Goal: Communication & Community: Answer question/provide support

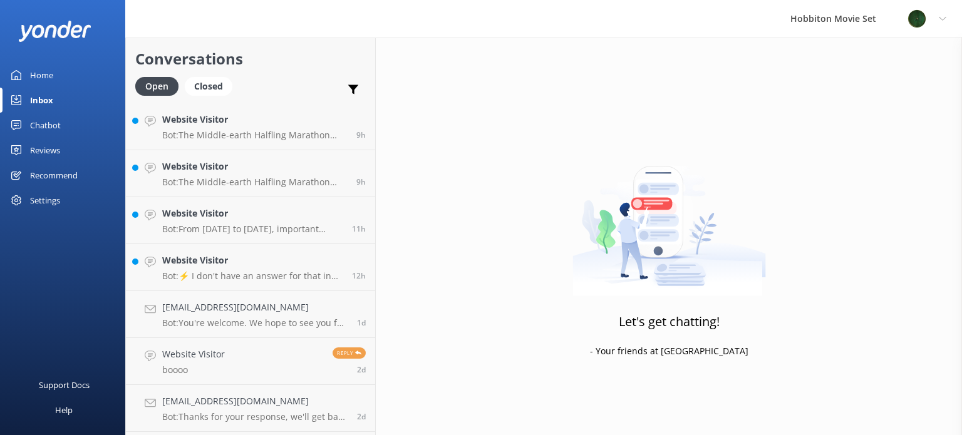
scroll to position [1170, 0]
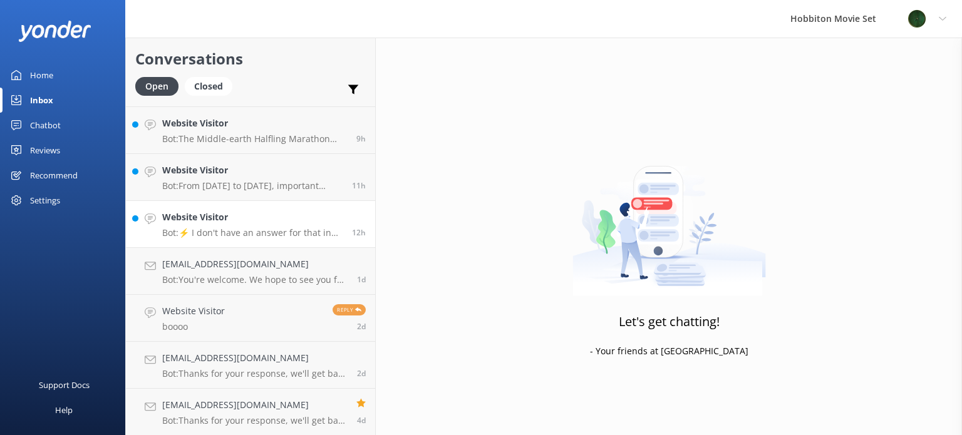
click at [264, 222] on h4 "Website Visitor" at bounding box center [252, 217] width 180 height 14
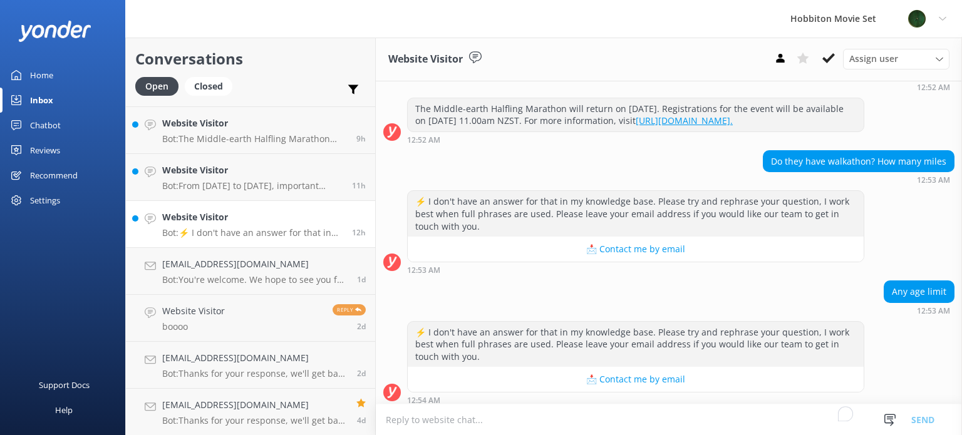
scroll to position [272, 0]
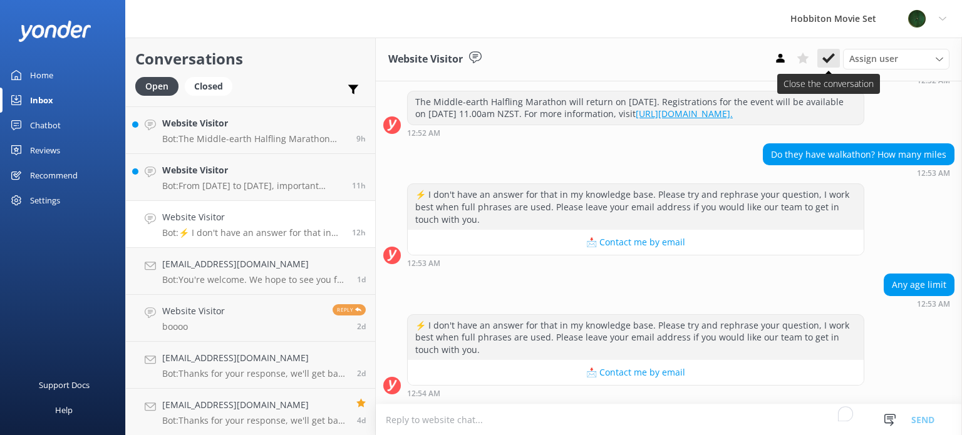
click at [832, 60] on icon at bounding box center [828, 58] width 13 height 13
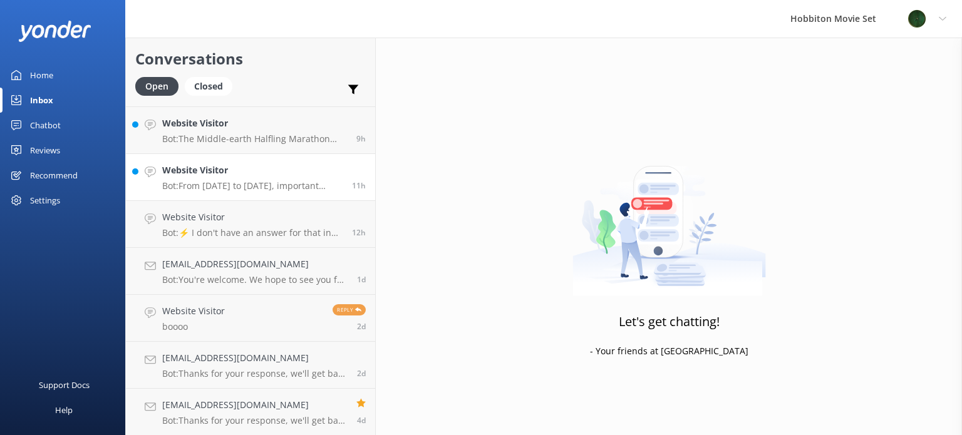
scroll to position [1123, 0]
click at [280, 269] on h4 "[EMAIL_ADDRESS][DOMAIN_NAME]" at bounding box center [254, 264] width 185 height 14
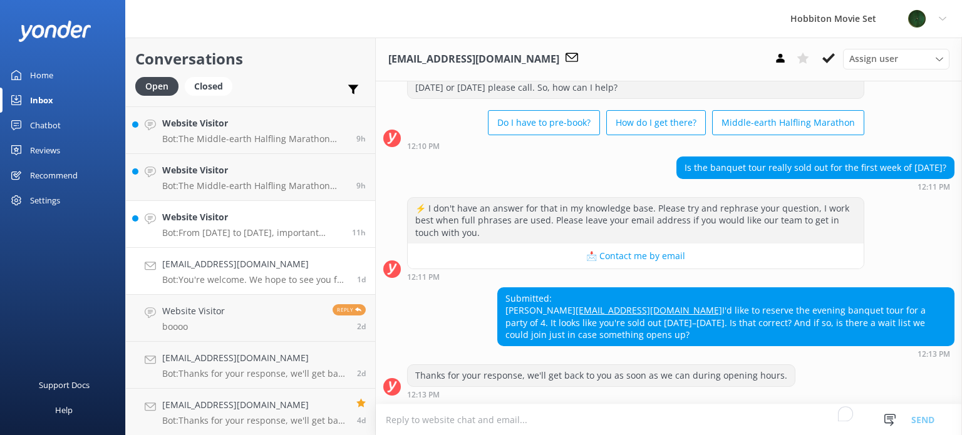
scroll to position [141, 0]
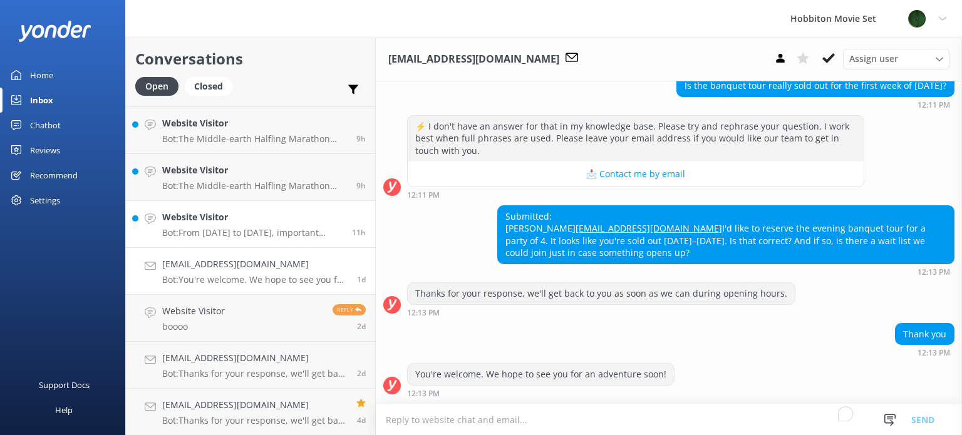
click at [287, 235] on p "Bot: From [DATE] to [DATE], important maintenance and restoration work is being…" at bounding box center [252, 232] width 180 height 11
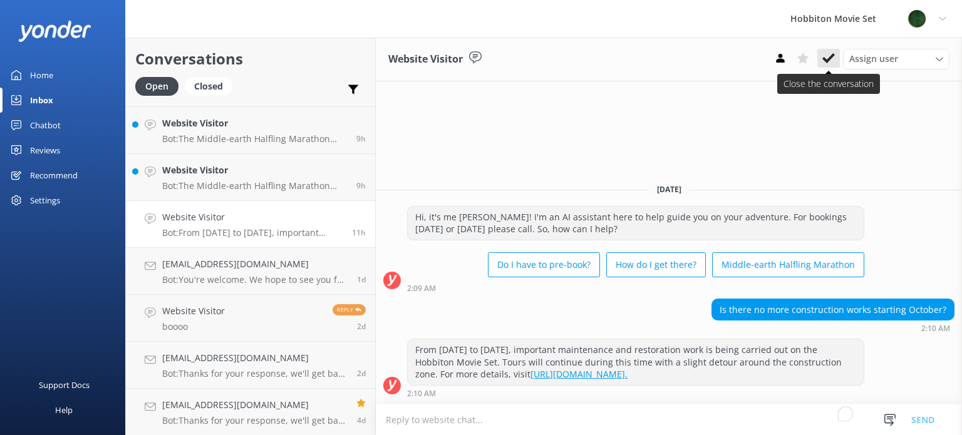
click at [829, 59] on use at bounding box center [828, 58] width 13 height 10
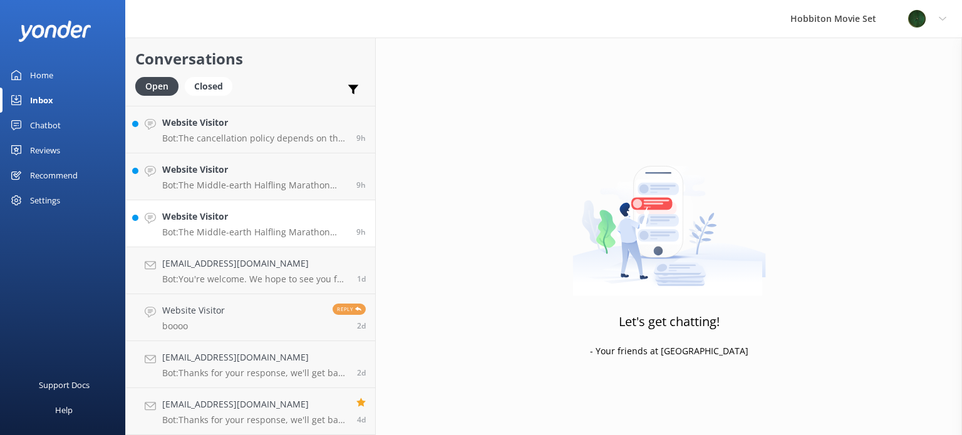
scroll to position [1077, 0]
click at [263, 239] on link "Website Visitor Bot: The Middle-earth Halfling Marathon takes participants thro…" at bounding box center [250, 223] width 249 height 47
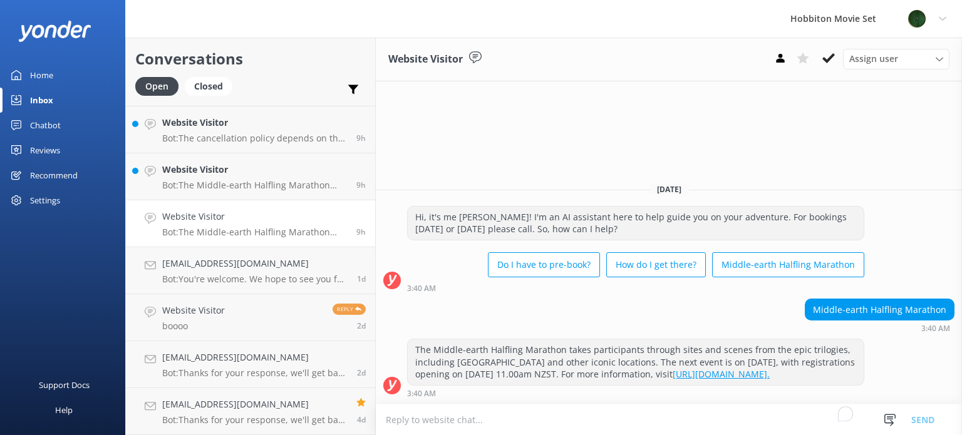
drag, startPoint x: 825, startPoint y: 58, endPoint x: 790, endPoint y: 82, distance: 42.4
click at [825, 59] on icon at bounding box center [828, 58] width 13 height 13
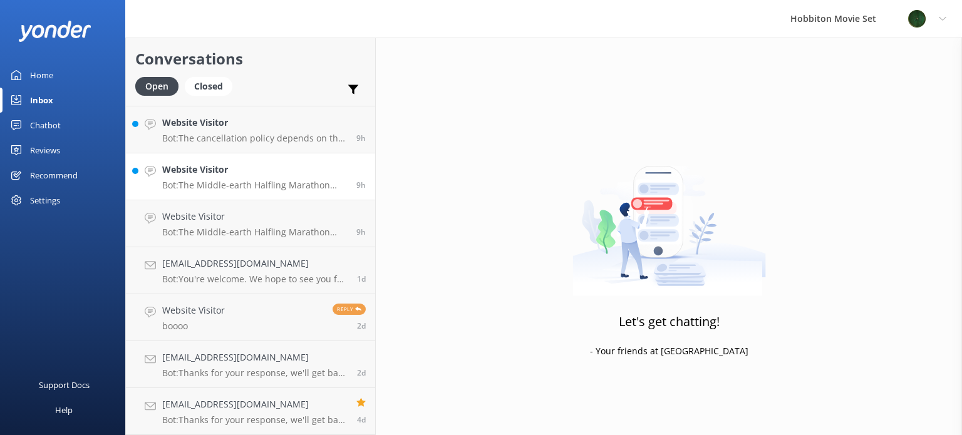
scroll to position [1029, 0]
click at [269, 240] on link "Website Visitor Bot: The Middle-earth Halfling Marathon takes participants thro…" at bounding box center [250, 224] width 249 height 47
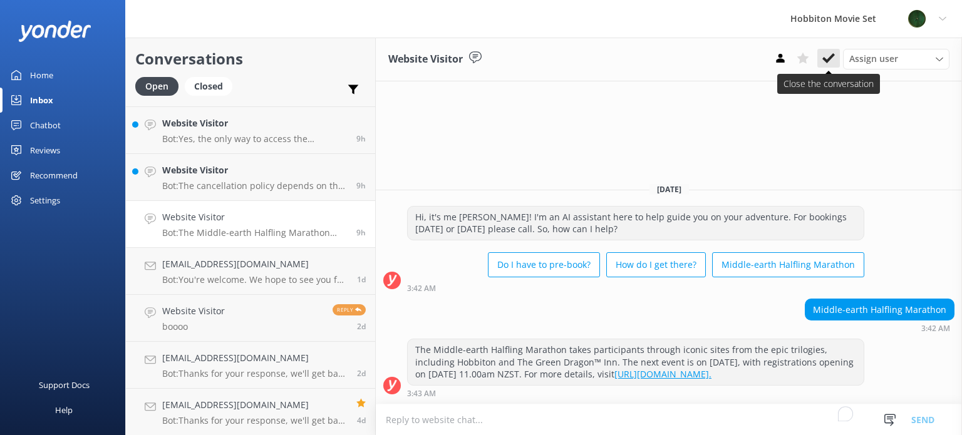
click at [833, 54] on use at bounding box center [828, 58] width 13 height 10
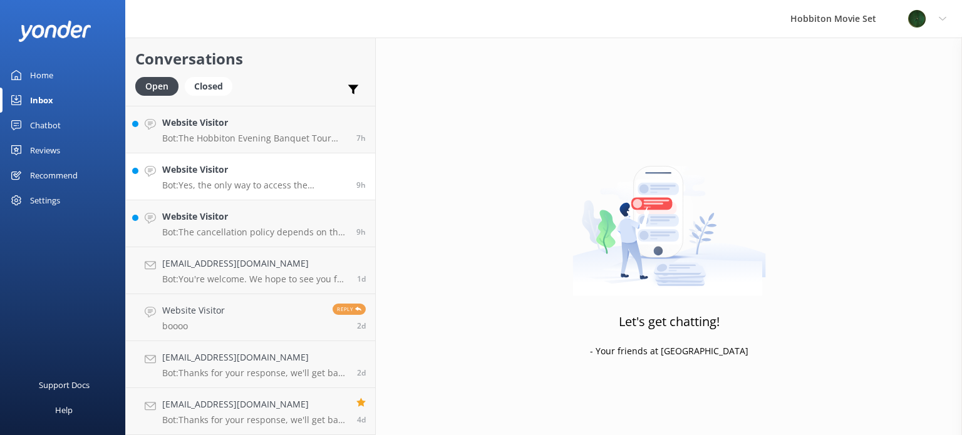
scroll to position [982, 0]
click at [262, 222] on h4 "Website Visitor" at bounding box center [254, 217] width 185 height 14
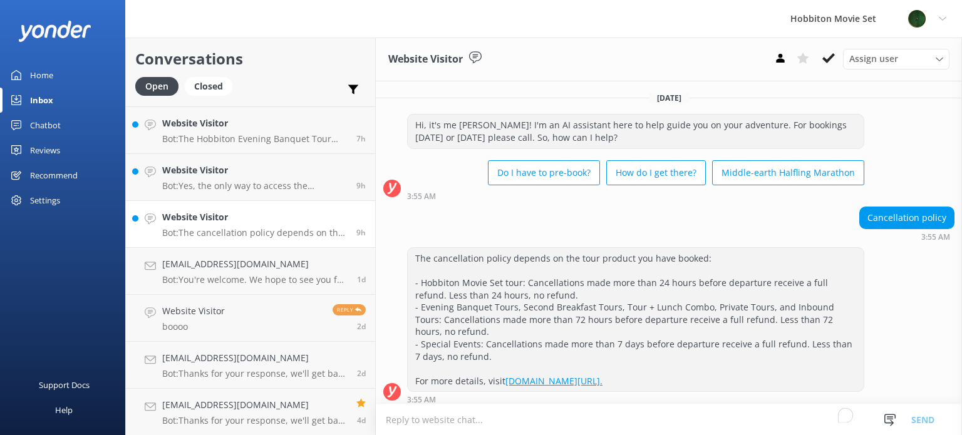
scroll to position [5, 0]
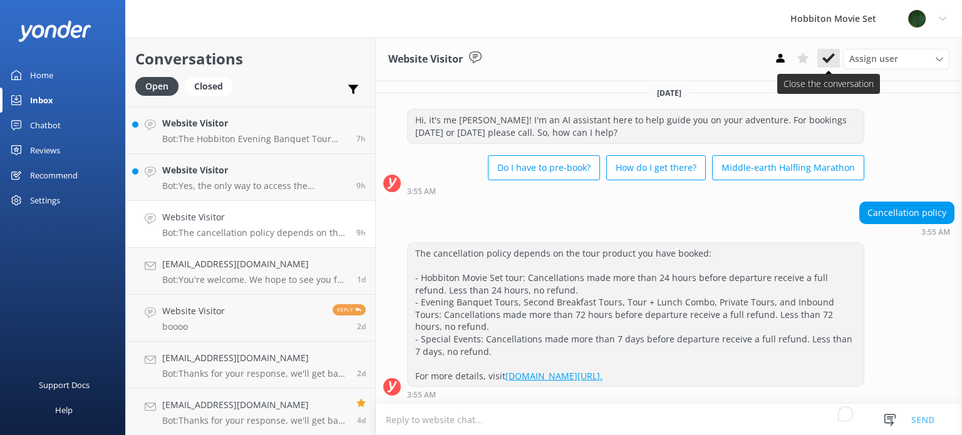
drag, startPoint x: 828, startPoint y: 53, endPoint x: 747, endPoint y: 111, distance: 99.6
click at [826, 54] on icon at bounding box center [828, 58] width 13 height 13
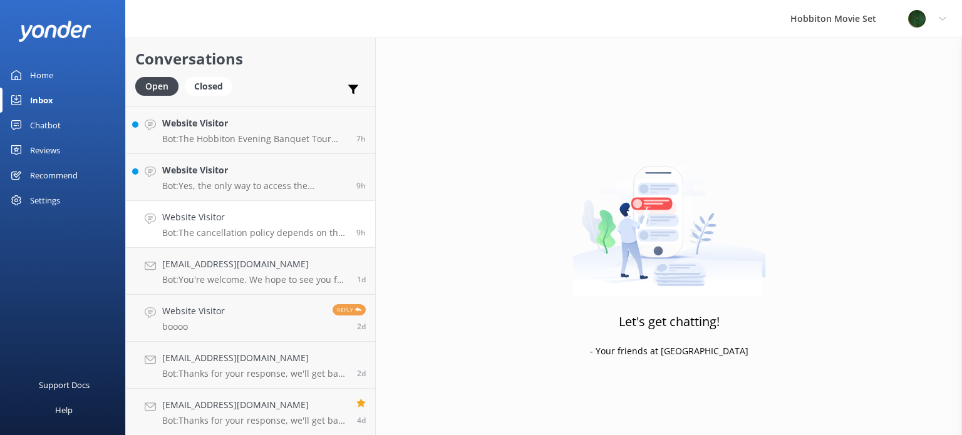
scroll to position [935, 0]
click at [262, 228] on p "Bot: Yes, the only way to access the Hobbiton Movie Set is with a fully guided …" at bounding box center [254, 232] width 185 height 11
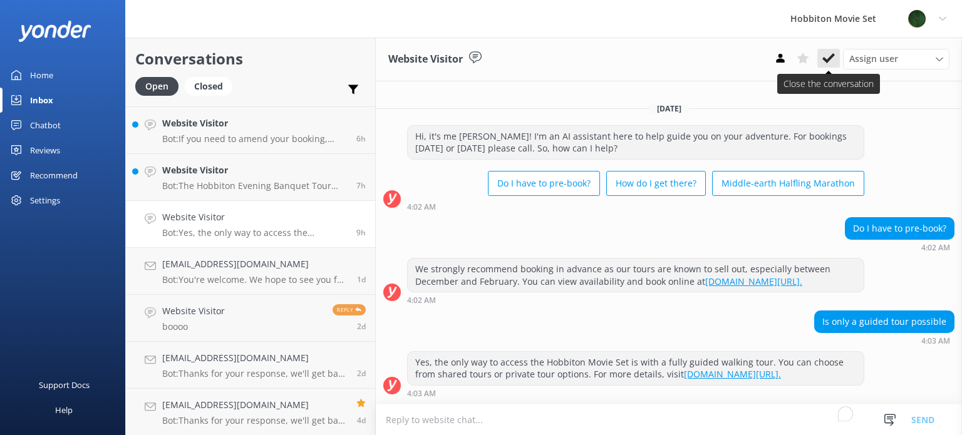
click at [825, 58] on icon at bounding box center [828, 58] width 13 height 13
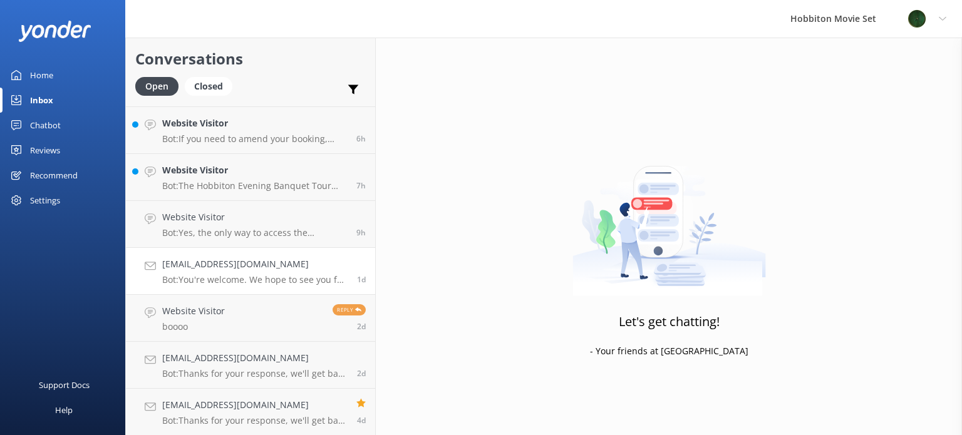
scroll to position [889, 0]
click at [264, 229] on p "Bot: The Hobbiton Evening Banquet Tour prices are $119 per child (5-10 years) a…" at bounding box center [254, 232] width 185 height 11
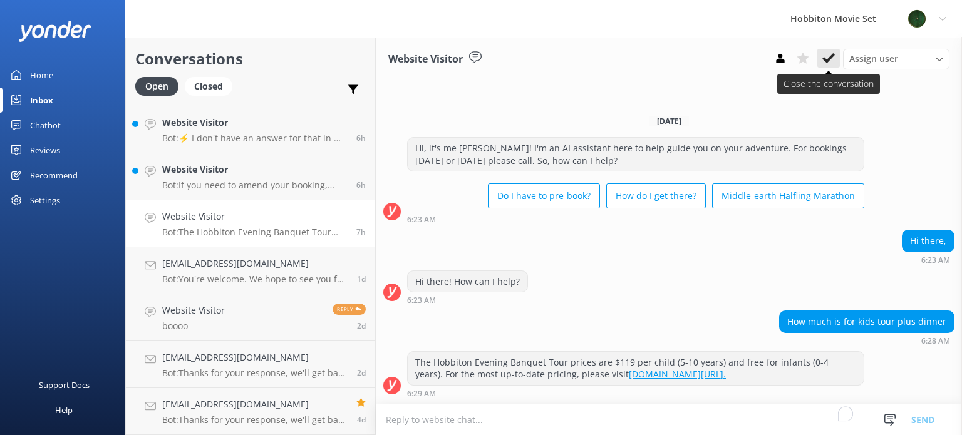
click at [830, 59] on use at bounding box center [828, 58] width 13 height 10
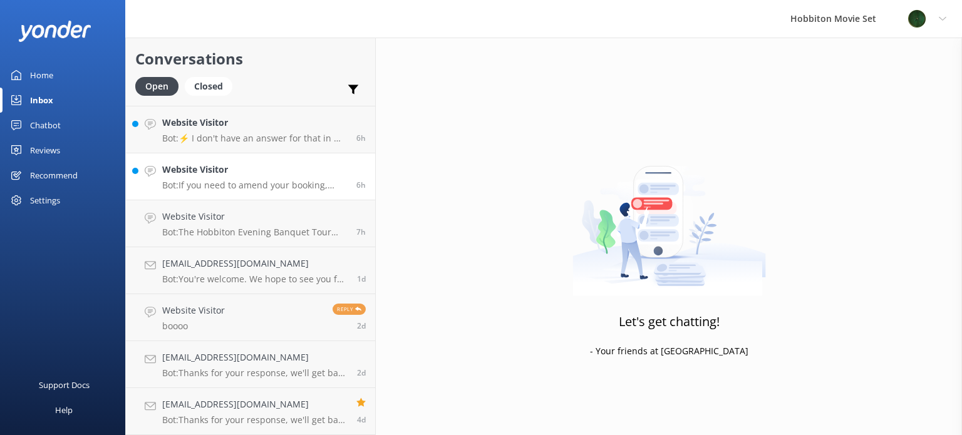
scroll to position [841, 0]
click at [275, 222] on h4 "Website Visitor" at bounding box center [254, 217] width 185 height 14
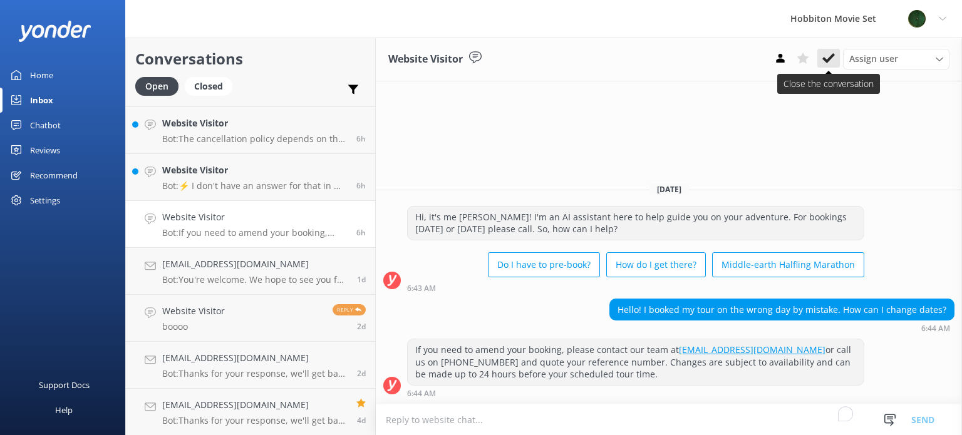
click at [821, 59] on button at bounding box center [828, 58] width 23 height 19
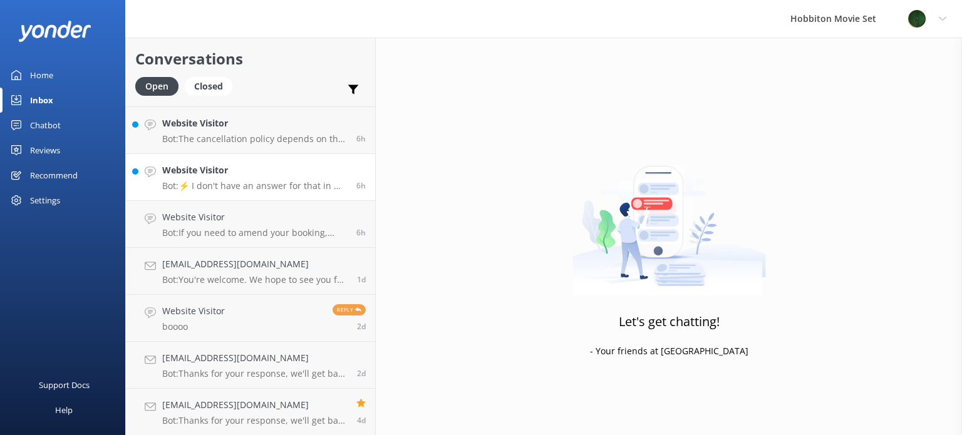
scroll to position [794, 0]
click at [200, 225] on div "Website Visitor Bot: ⚡ I don't have an answer for that in my knowledge base. Pl…" at bounding box center [254, 224] width 185 height 28
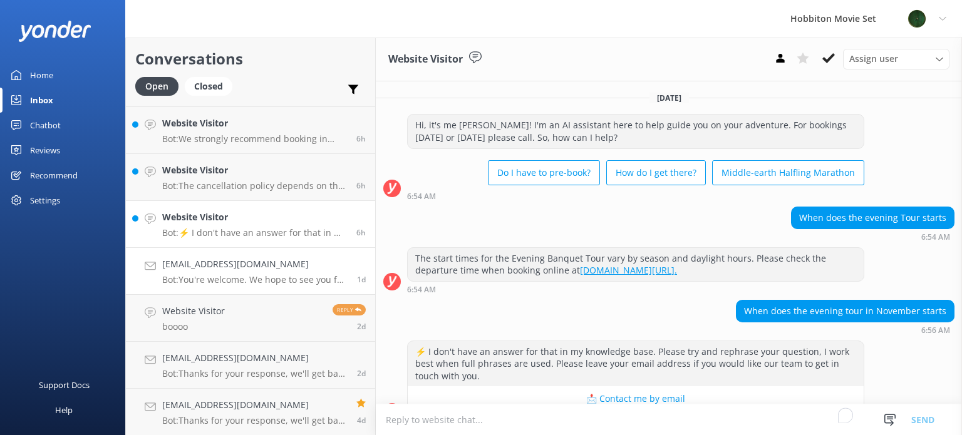
scroll to position [24, 0]
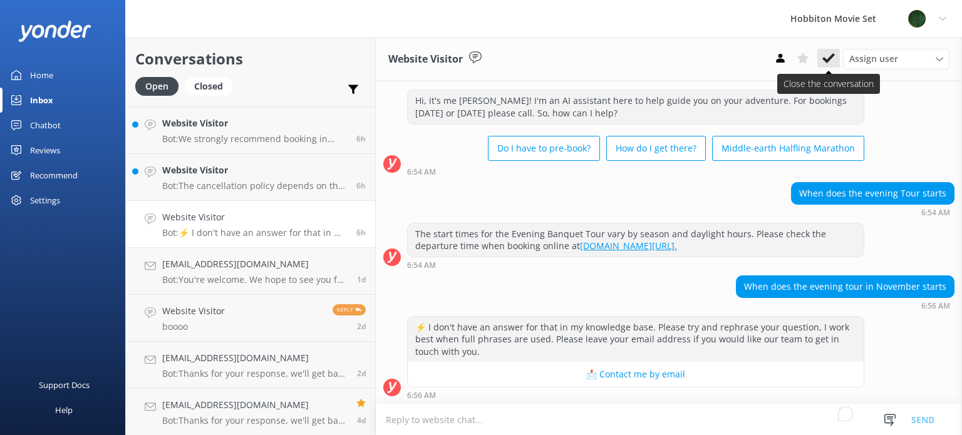
click at [829, 64] on button at bounding box center [828, 58] width 23 height 19
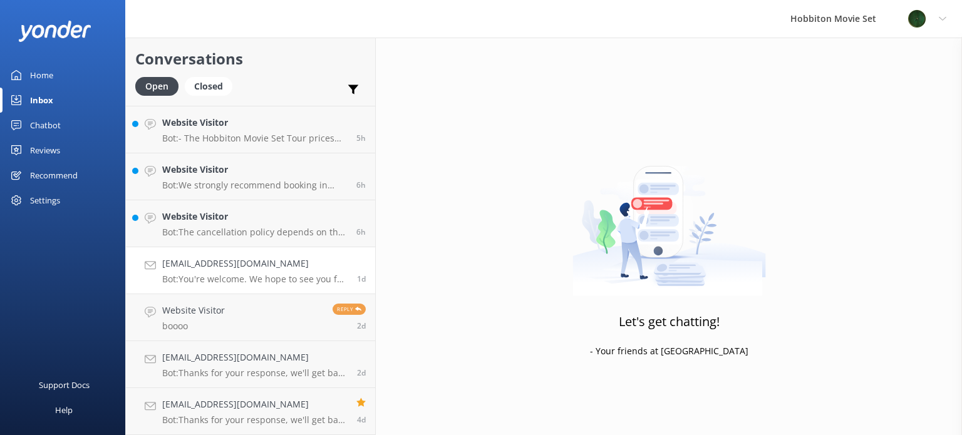
scroll to position [747, 0]
click at [260, 248] on link "[EMAIL_ADDRESS][DOMAIN_NAME] Bot: You're welcome. We hope to see you for an adv…" at bounding box center [250, 271] width 249 height 47
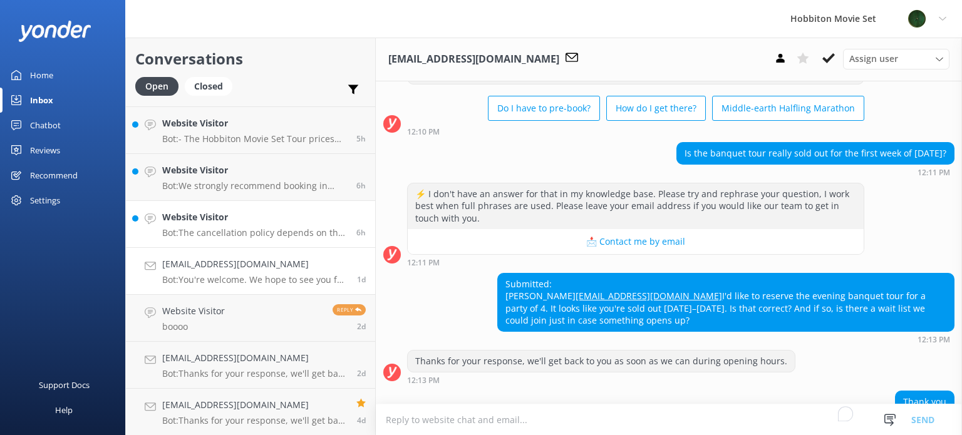
scroll to position [141, 0]
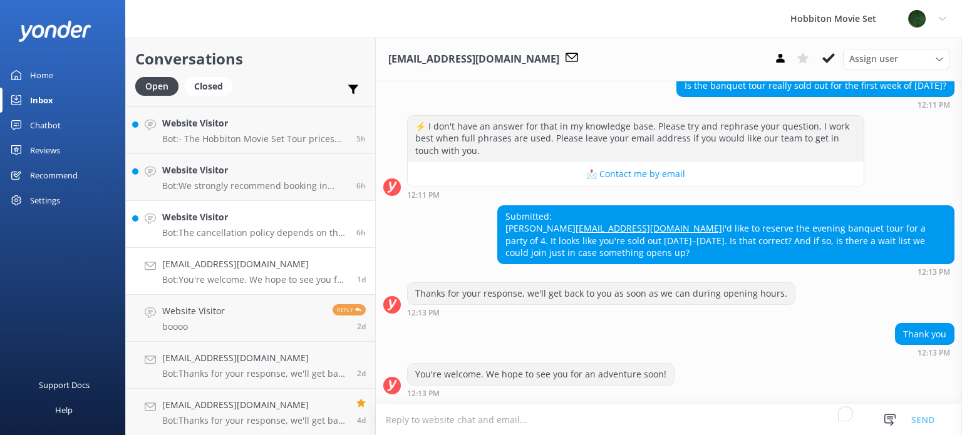
click at [270, 232] on p "Bot: The cancellation policy depends on the tour product you have booked: - Hob…" at bounding box center [254, 232] width 185 height 11
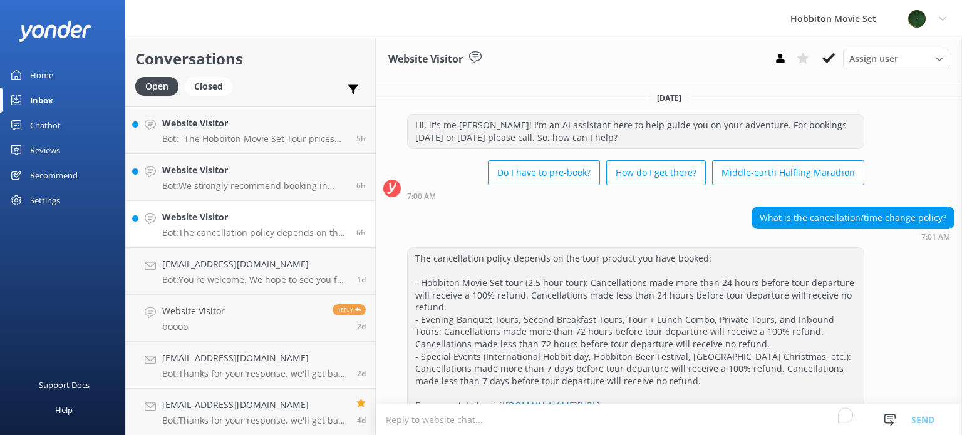
scroll to position [29, 0]
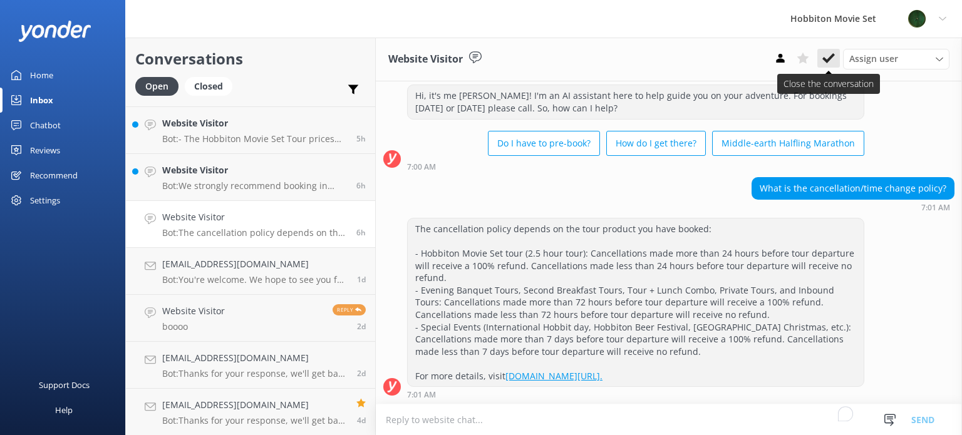
click at [832, 59] on icon at bounding box center [828, 58] width 13 height 13
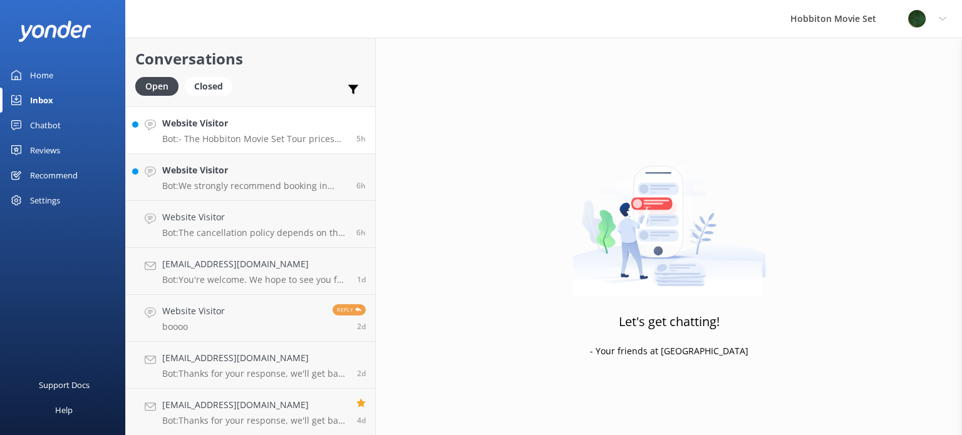
scroll to position [701, 0]
drag, startPoint x: 245, startPoint y: 219, endPoint x: 302, endPoint y: 194, distance: 62.2
click at [245, 218] on h4 "Website Visitor" at bounding box center [254, 217] width 185 height 14
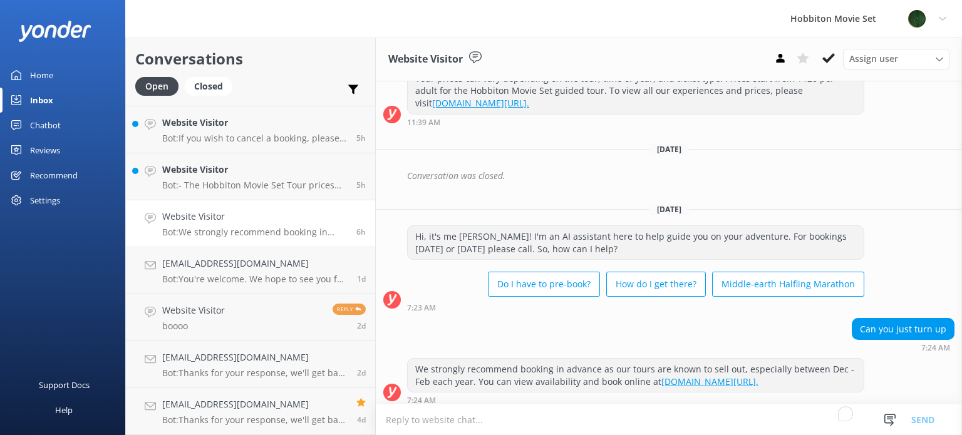
scroll to position [185, 0]
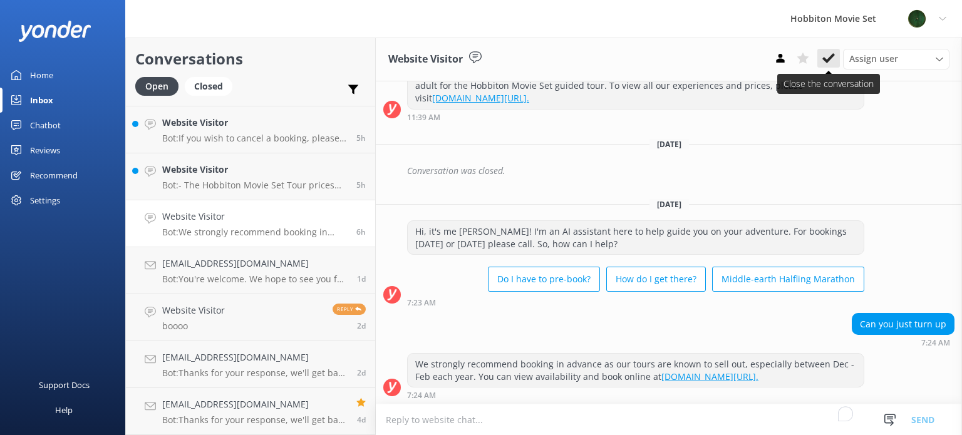
click at [829, 59] on use at bounding box center [828, 58] width 13 height 10
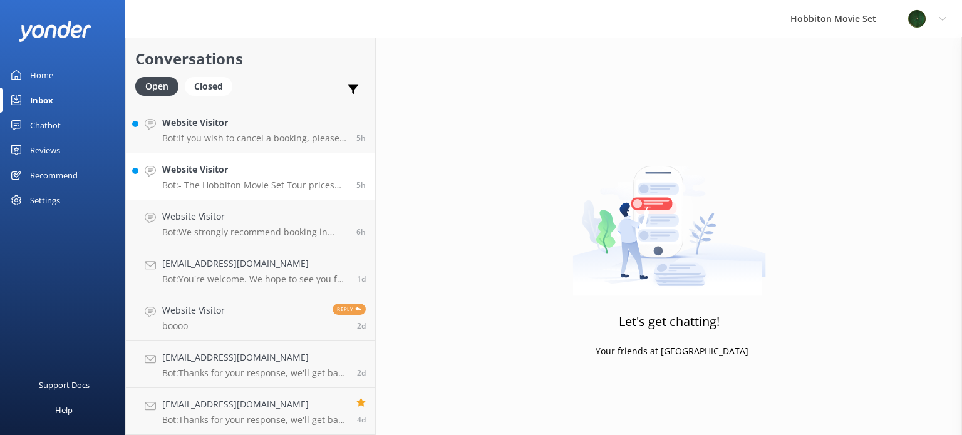
scroll to position [654, 0]
click at [263, 230] on p "Bot: - The Hobbiton Movie Set Tour prices start from $120 per adult, $60 per yo…" at bounding box center [254, 232] width 185 height 11
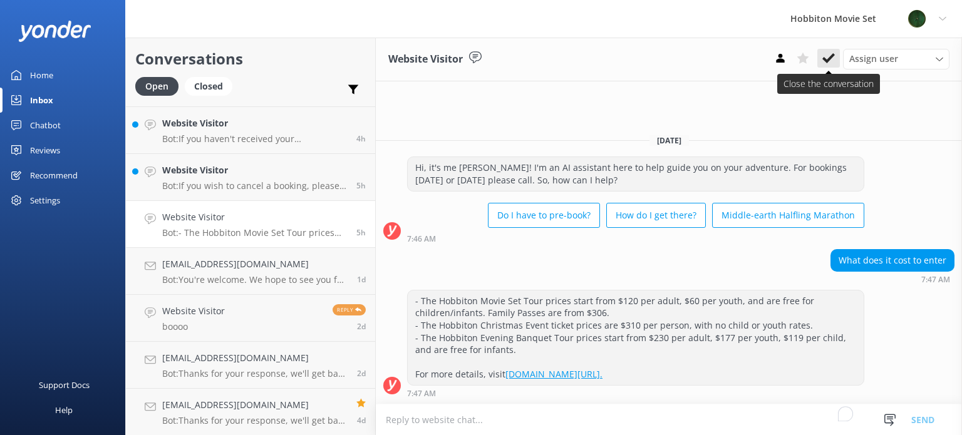
click at [828, 53] on icon at bounding box center [828, 58] width 13 height 13
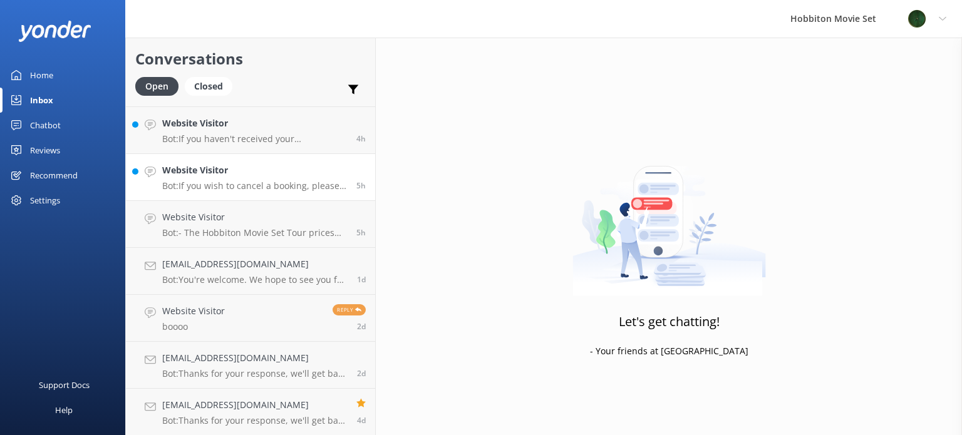
scroll to position [607, 0]
click at [214, 227] on p "Bot: If you wish to cancel a booking, please contact our reservations team via …" at bounding box center [254, 232] width 185 height 11
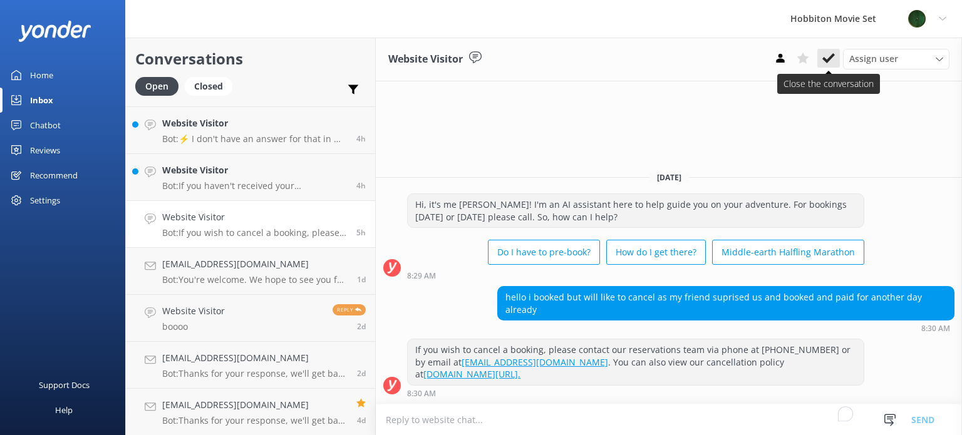
click at [829, 62] on icon at bounding box center [828, 58] width 13 height 13
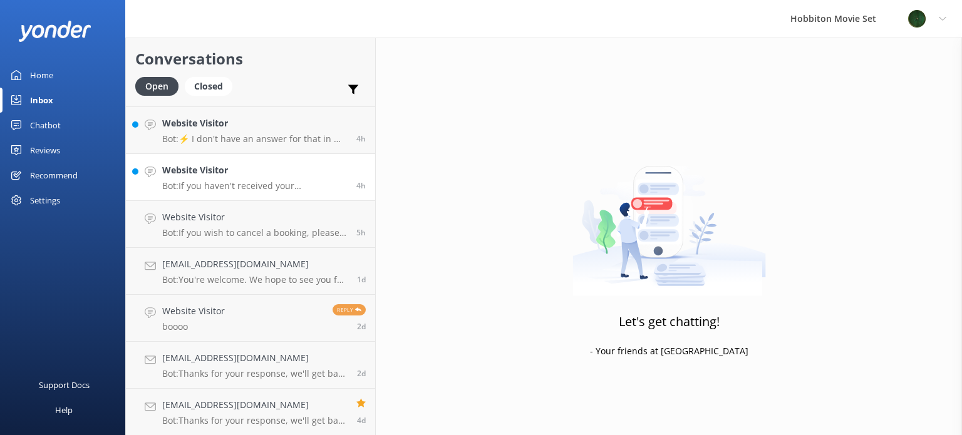
scroll to position [560, 0]
click at [261, 218] on h4 "Website Visitor" at bounding box center [254, 217] width 185 height 14
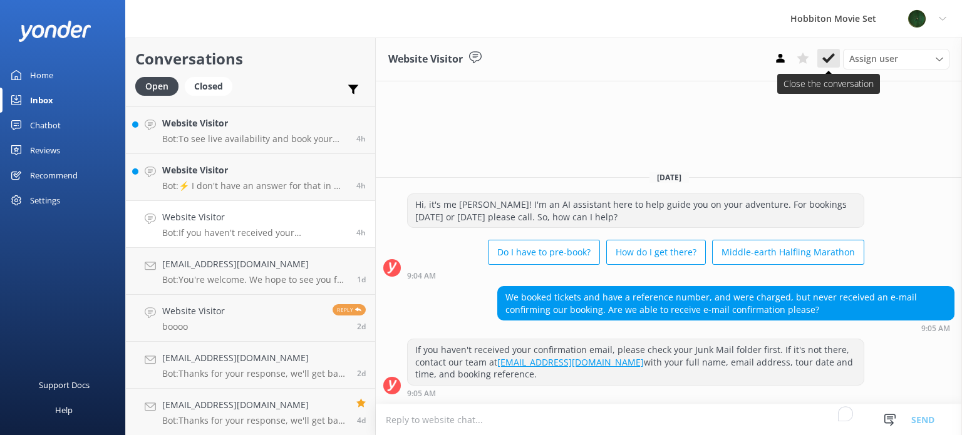
click at [825, 60] on use at bounding box center [828, 58] width 13 height 10
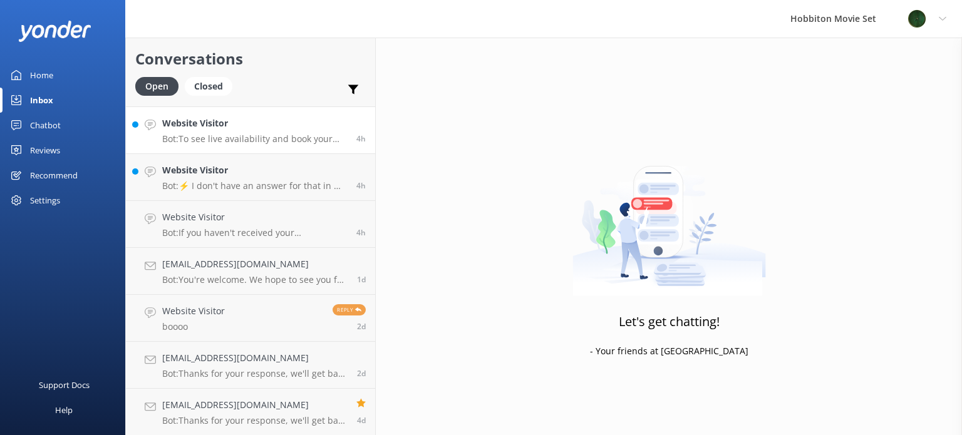
scroll to position [513, 0]
click at [271, 215] on h4 "Website Visitor" at bounding box center [254, 217] width 185 height 14
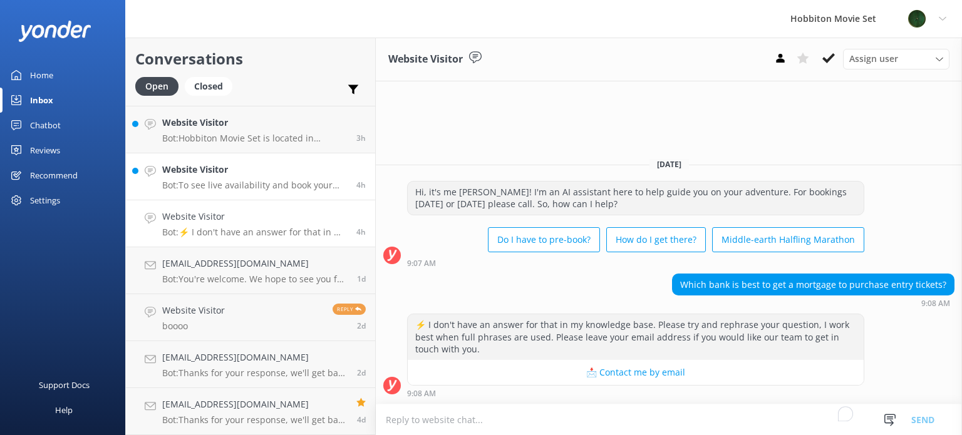
click at [278, 179] on div "Website Visitor Bot: To see live availability and book your Hobbiton tour, plea…" at bounding box center [254, 177] width 185 height 28
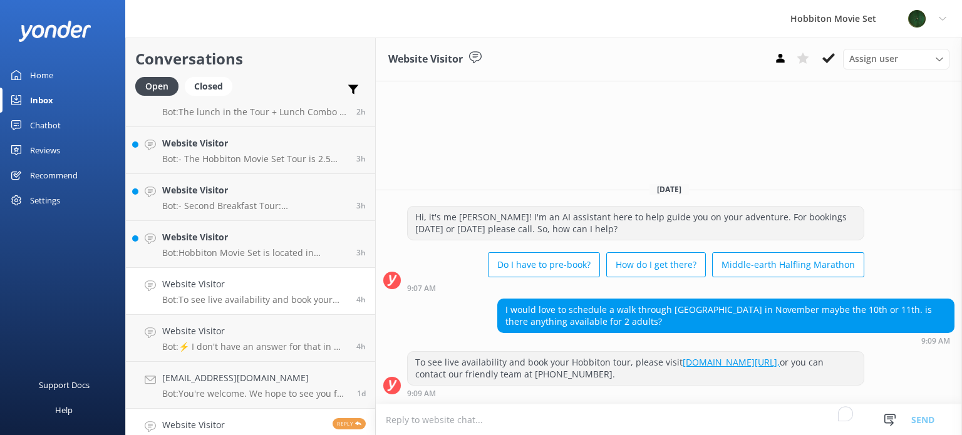
scroll to position [388, 0]
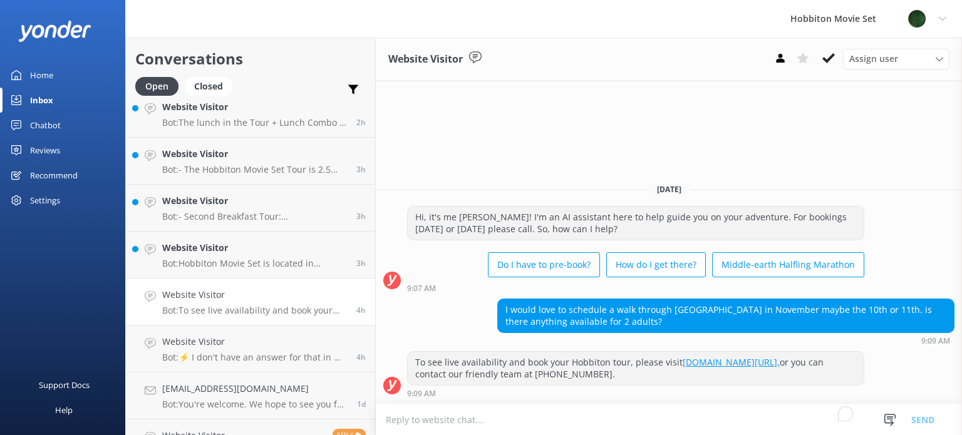
drag, startPoint x: 829, startPoint y: 54, endPoint x: 824, endPoint y: 59, distance: 7.1
click at [828, 54] on icon at bounding box center [828, 58] width 13 height 13
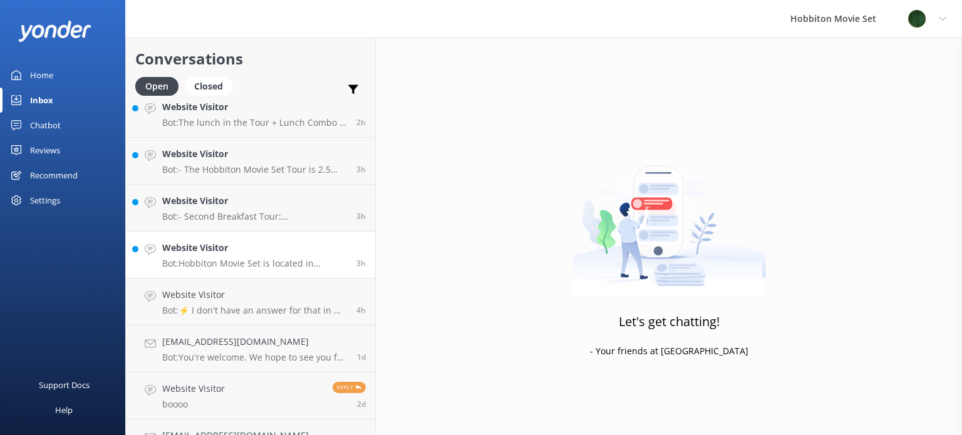
click at [228, 259] on p "Bot: Hobbiton Movie Set is located in [GEOGRAPHIC_DATA], [GEOGRAPHIC_DATA]." at bounding box center [254, 263] width 185 height 11
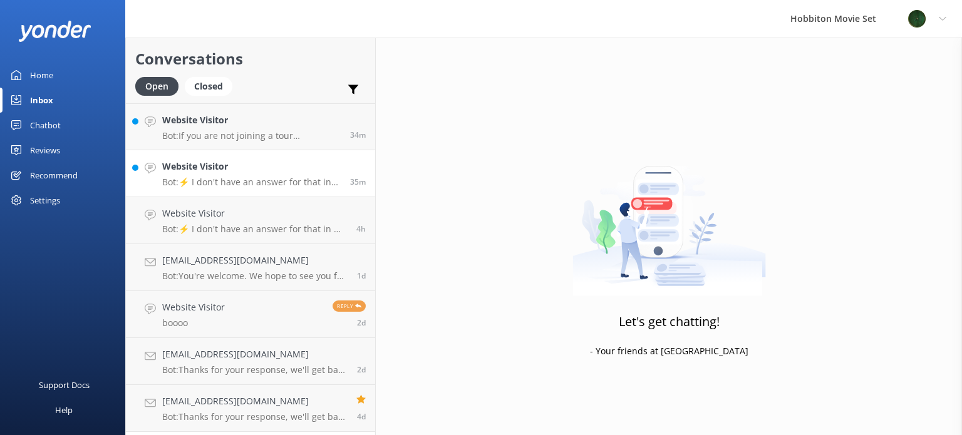
click at [245, 185] on p "Bot: ⚡ I don't have an answer for that in my knowledge base. Please try and rep…" at bounding box center [251, 182] width 178 height 11
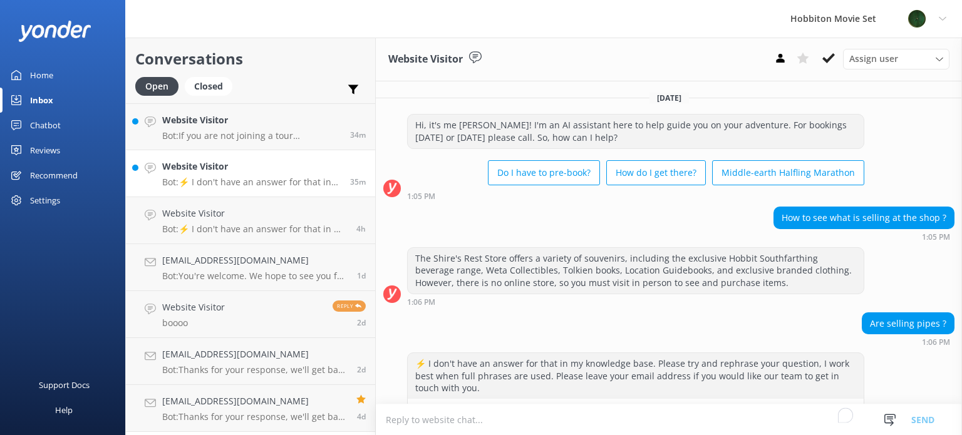
scroll to position [37, 0]
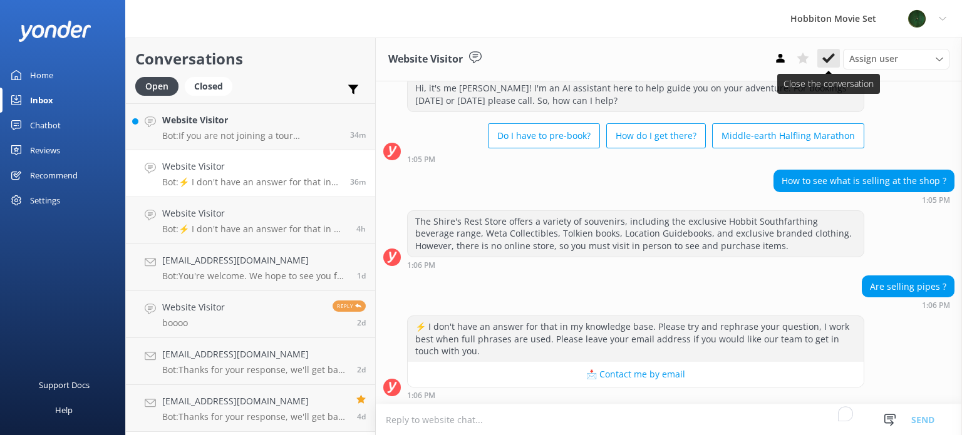
click at [828, 64] on icon at bounding box center [828, 58] width 13 height 13
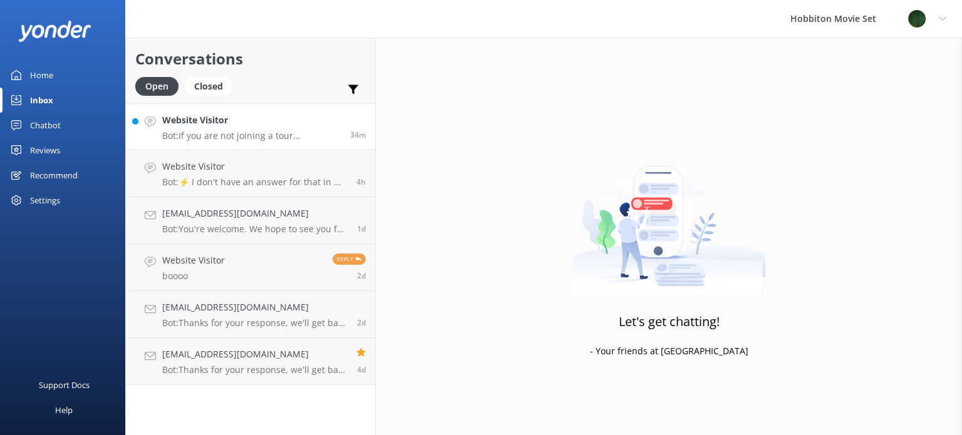
click at [254, 142] on link "Website Visitor Bot: If you are not joining a tour experience, you can still vi…" at bounding box center [250, 126] width 249 height 47
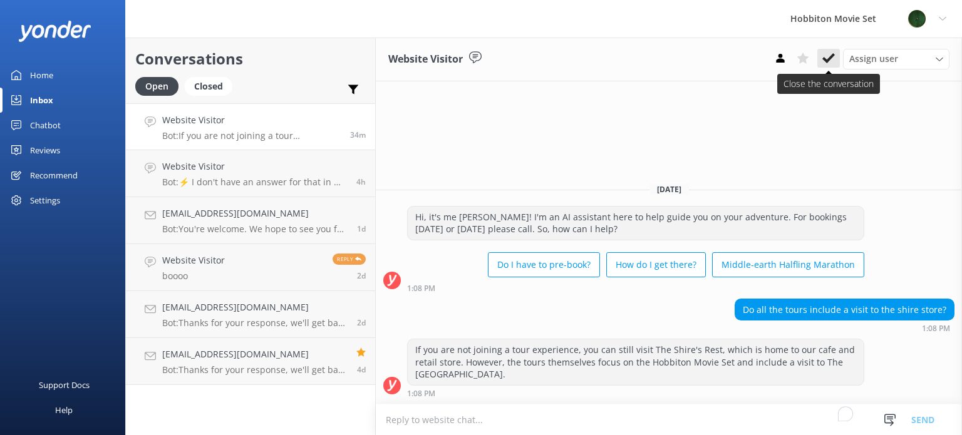
click at [830, 60] on icon at bounding box center [828, 58] width 13 height 13
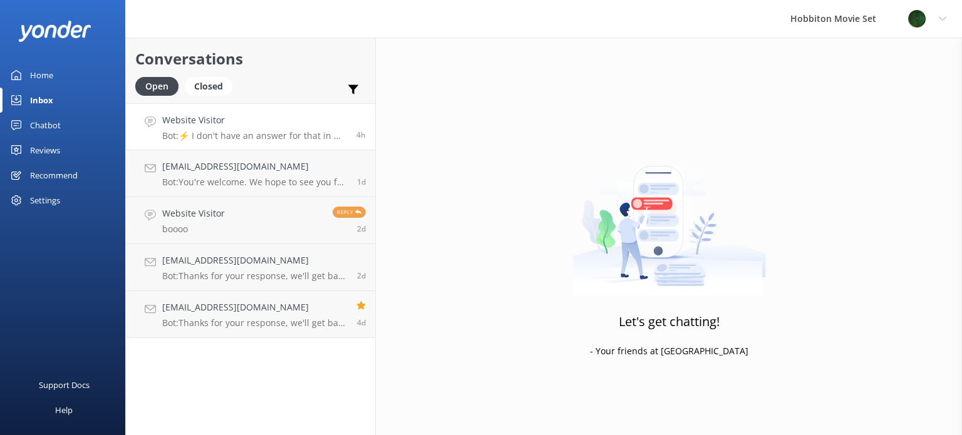
click at [281, 120] on h4 "Website Visitor" at bounding box center [254, 120] width 185 height 14
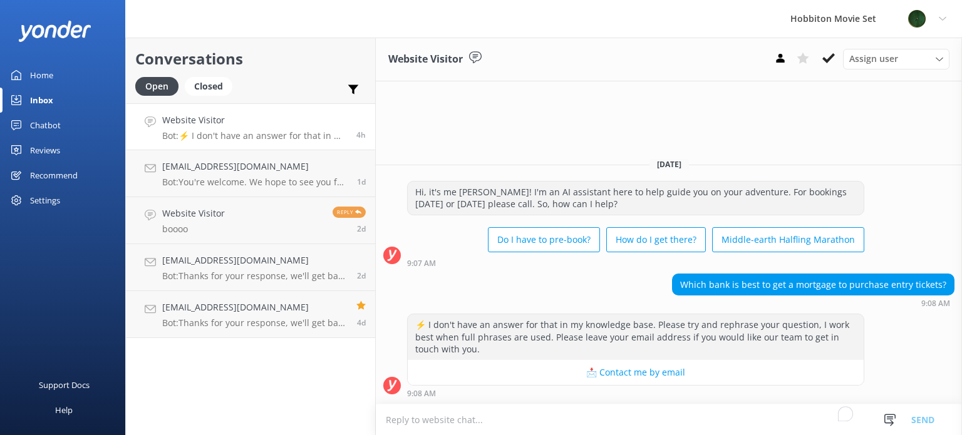
click at [275, 135] on p "Bot: ⚡ I don't have an answer for that in my knowledge base. Please try and rep…" at bounding box center [254, 135] width 185 height 11
